Goal: Task Accomplishment & Management: Manage account settings

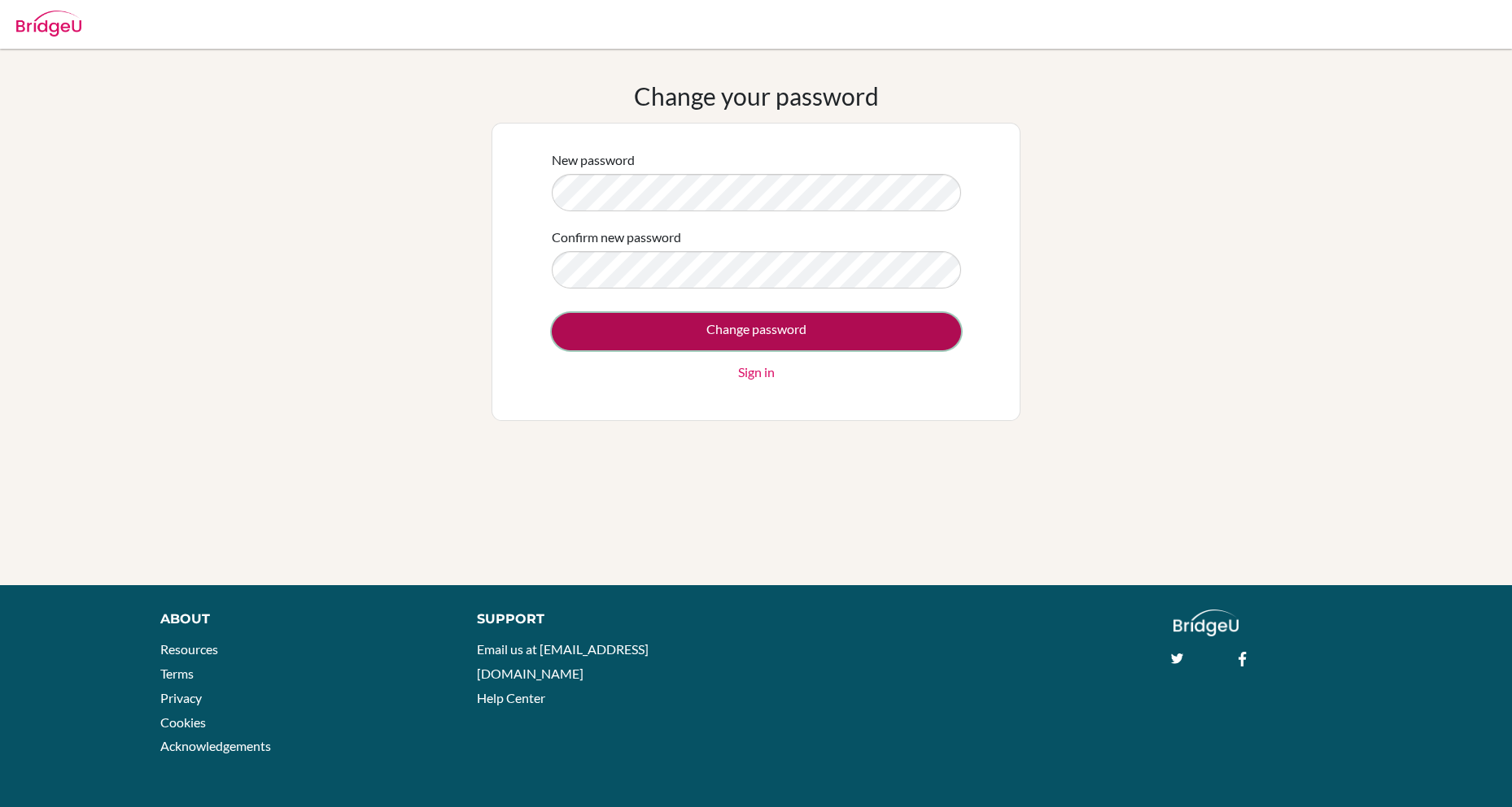
click at [816, 345] on input "Change password" at bounding box center [756, 331] width 409 height 38
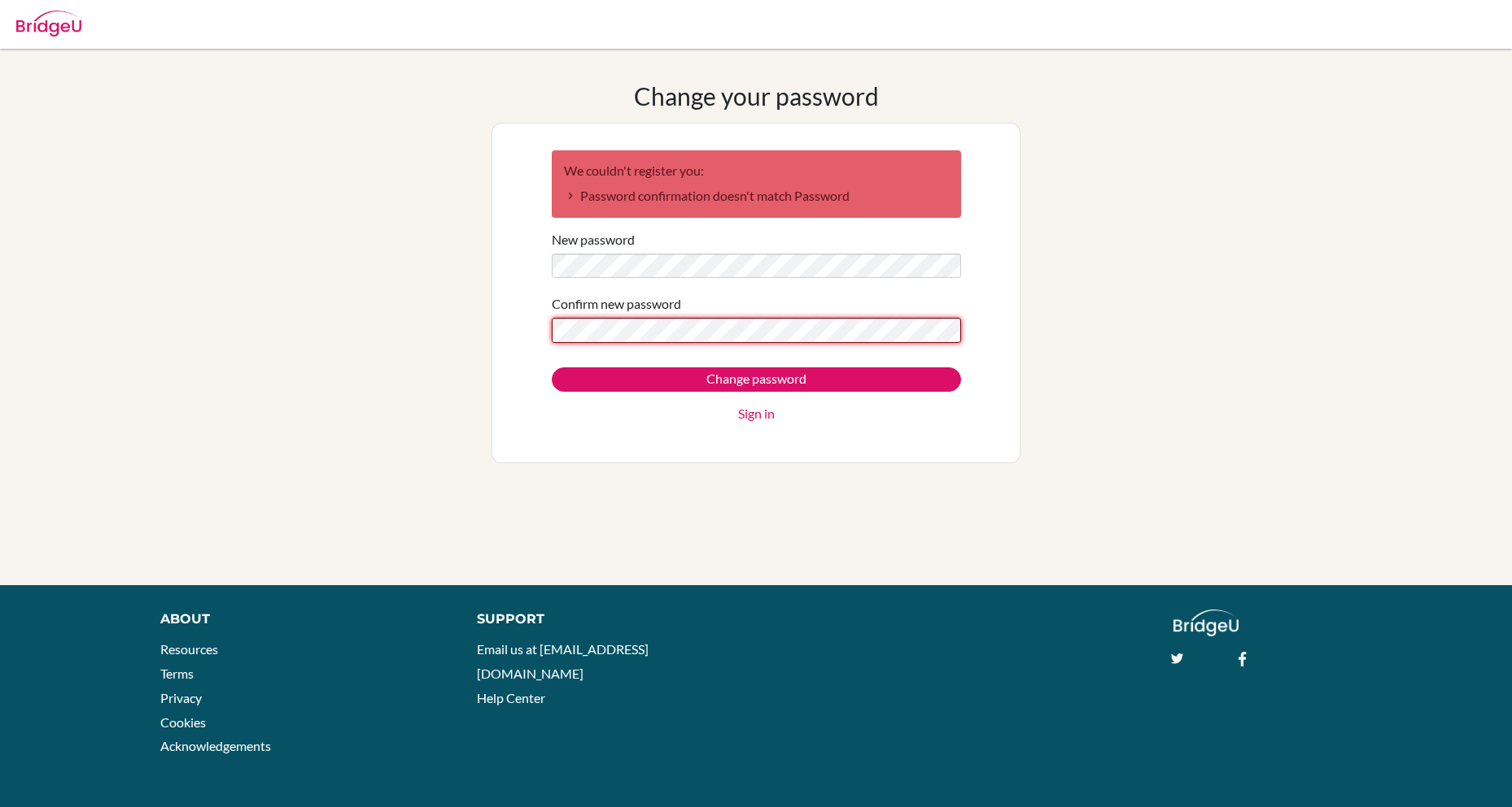
click at [551, 367] on input "Change password" at bounding box center [756, 379] width 409 height 24
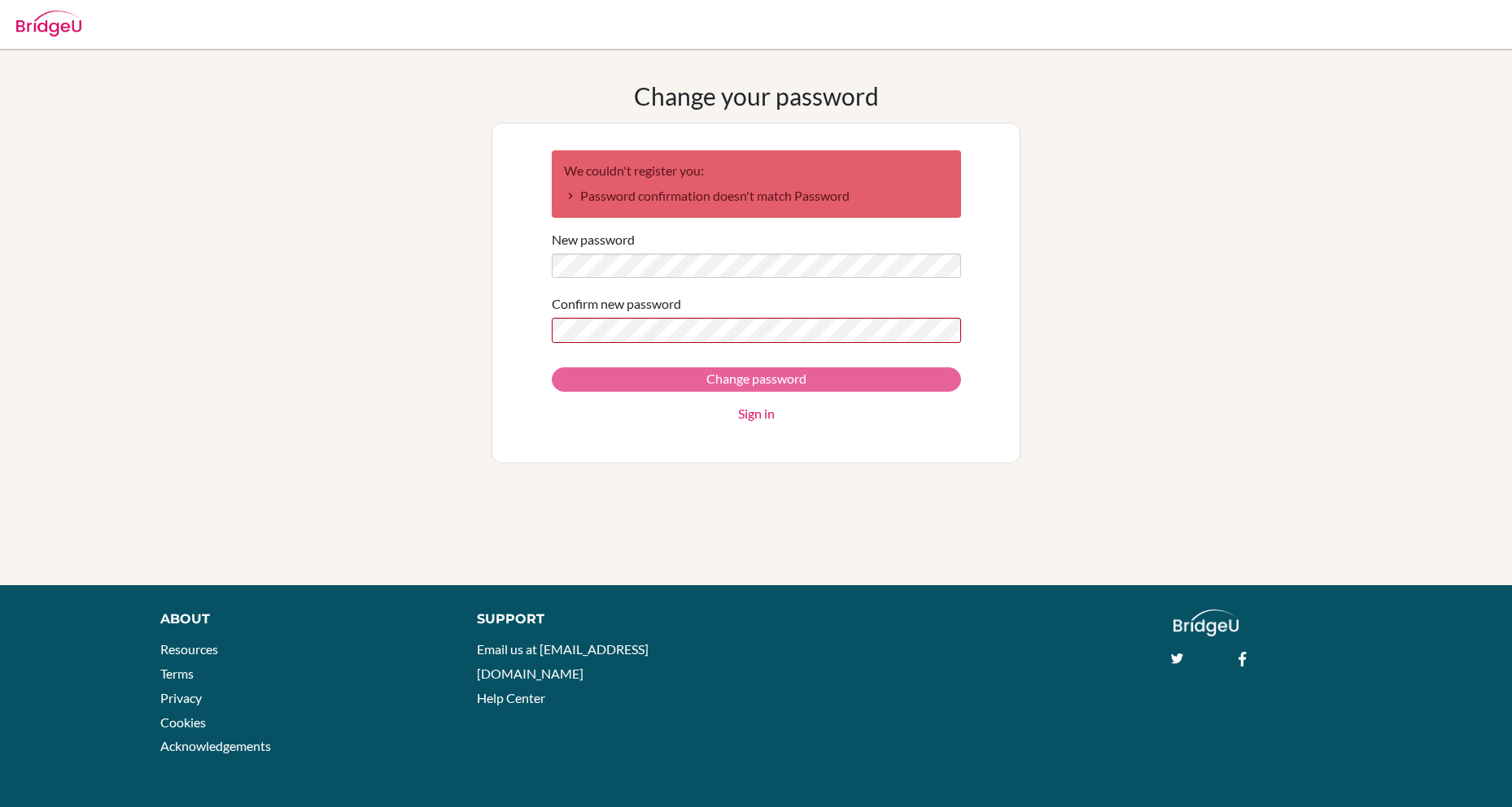
click at [843, 366] on form "We couldn't register you: Password confirmation doesn't match Password New pass…" at bounding box center [756, 287] width 409 height 274
click at [835, 378] on div "Change password Sign in" at bounding box center [756, 395] width 409 height 56
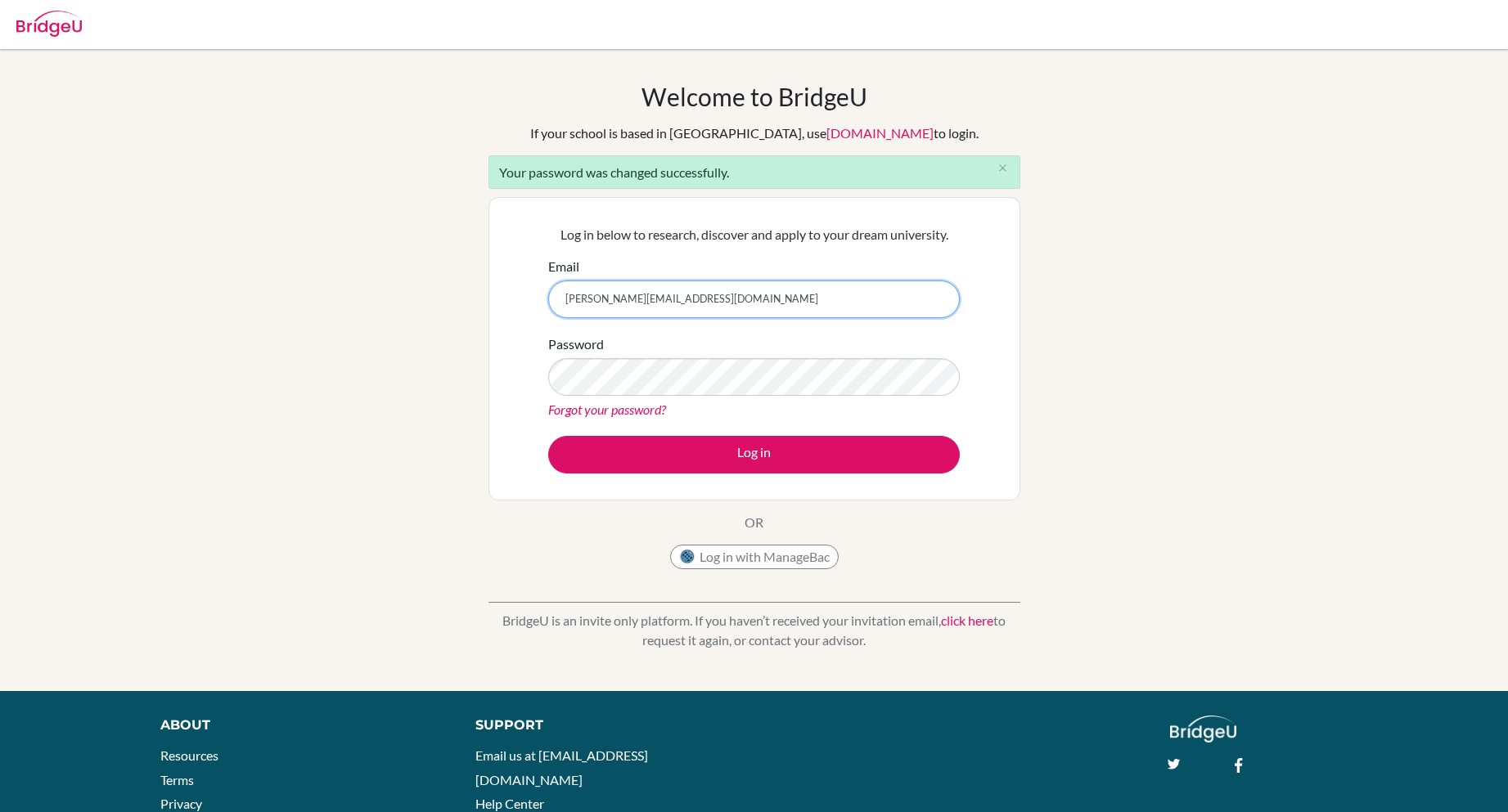
type input "[PERSON_NAME][EMAIL_ADDRESS][DOMAIN_NAME]"
click at [548, 436] on button "Log in" at bounding box center [753, 455] width 411 height 38
